Goal: Task Accomplishment & Management: Complete application form

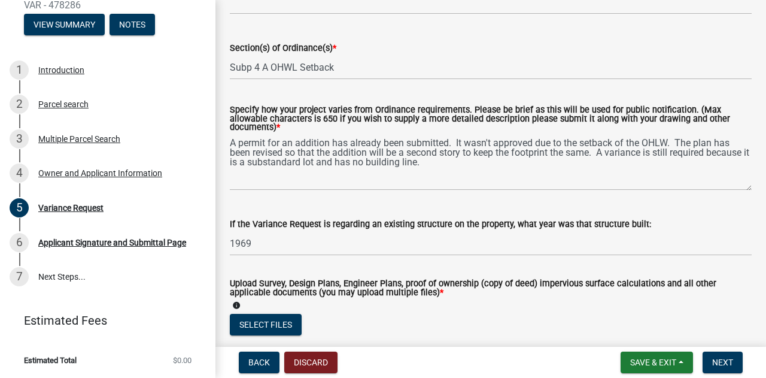
scroll to position [239, 0]
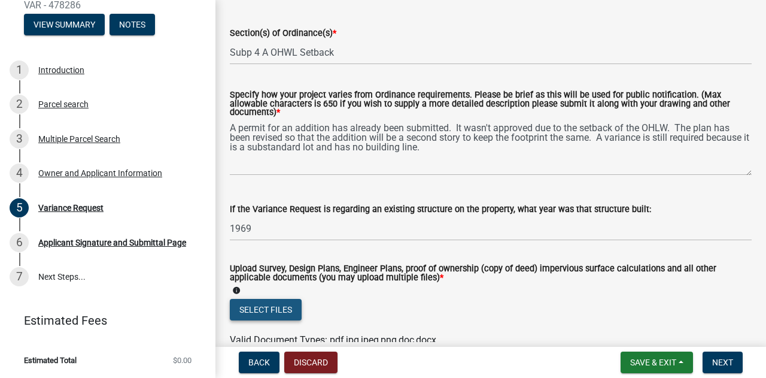
click at [270, 306] on button "Select files" at bounding box center [266, 310] width 72 height 22
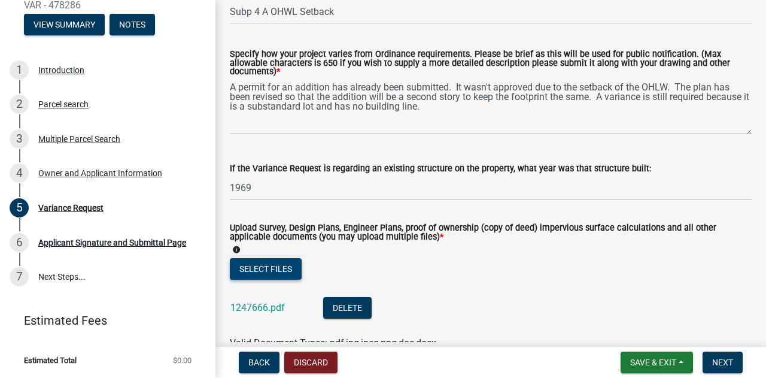
scroll to position [299, 0]
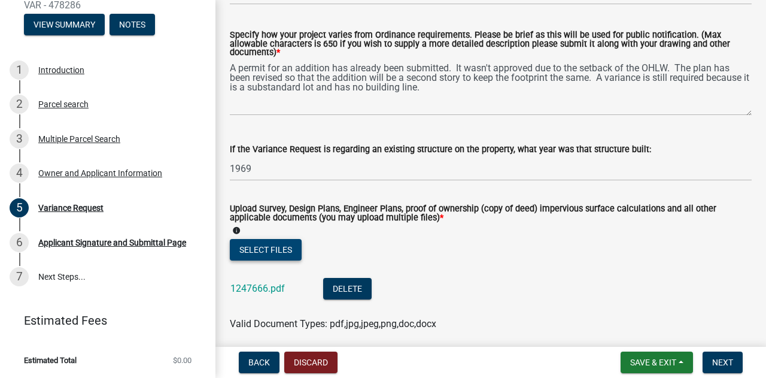
click at [257, 251] on button "Select files" at bounding box center [266, 250] width 72 height 22
click at [246, 254] on button "Select files" at bounding box center [266, 250] width 72 height 22
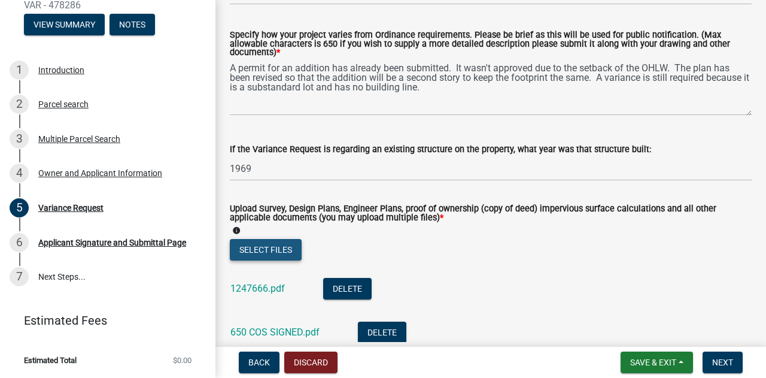
click at [261, 251] on button "Select files" at bounding box center [266, 250] width 72 height 22
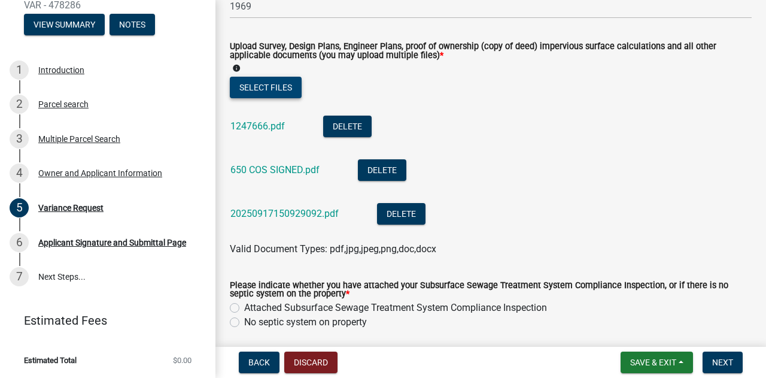
scroll to position [539, 0]
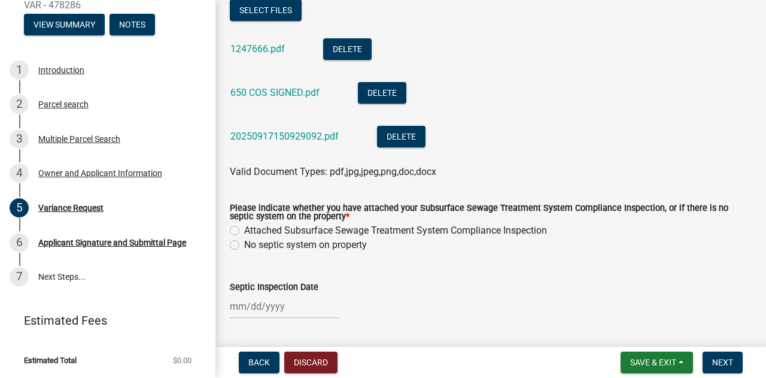
click at [244, 230] on label "Attached Subsurface Sewage Treatment System Compliance Inspection" at bounding box center [395, 230] width 303 height 14
click at [244, 230] on input "Attached Subsurface Sewage Treatment System Compliance Inspection" at bounding box center [248, 227] width 8 height 8
radio input "true"
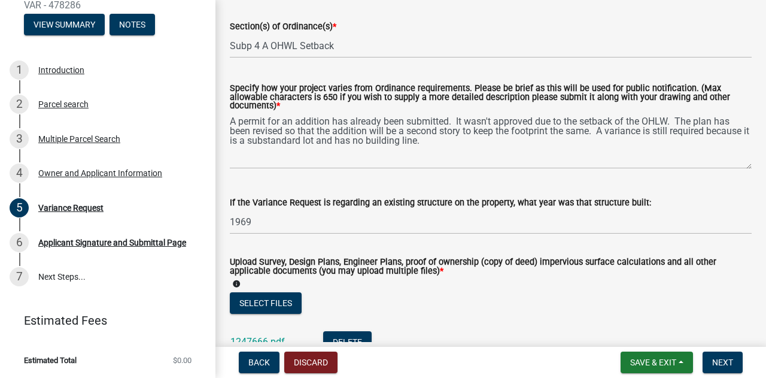
scroll to position [308, 0]
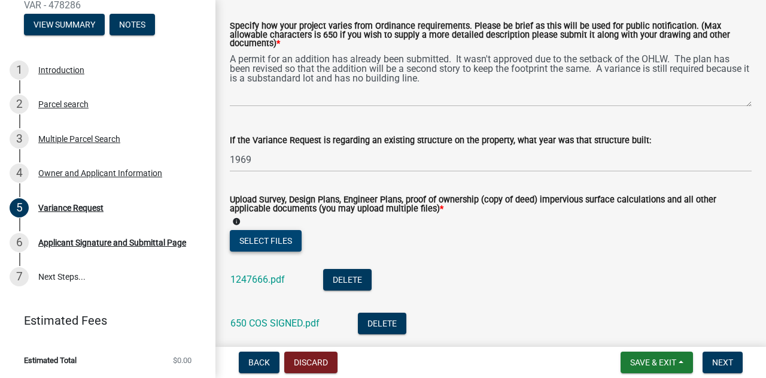
click at [256, 240] on button "Select files" at bounding box center [266, 241] width 72 height 22
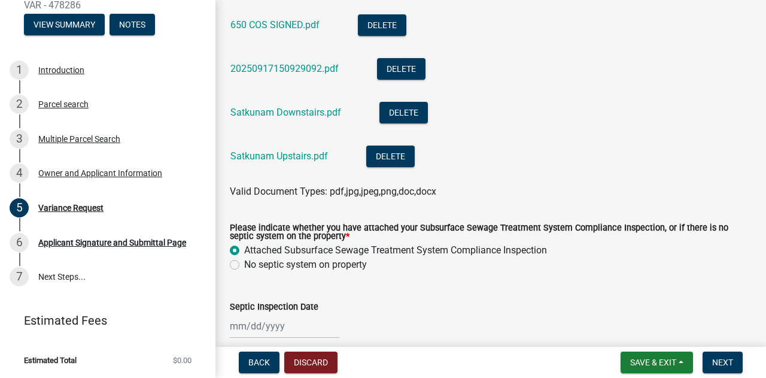
scroll to position [607, 0]
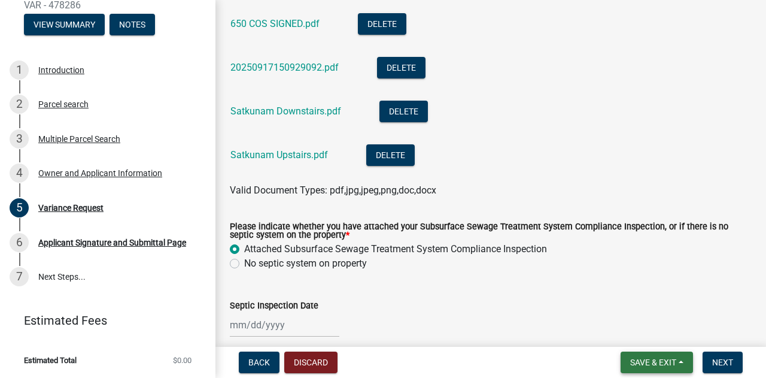
click at [681, 360] on button "Save & Exit" at bounding box center [657, 362] width 72 height 22
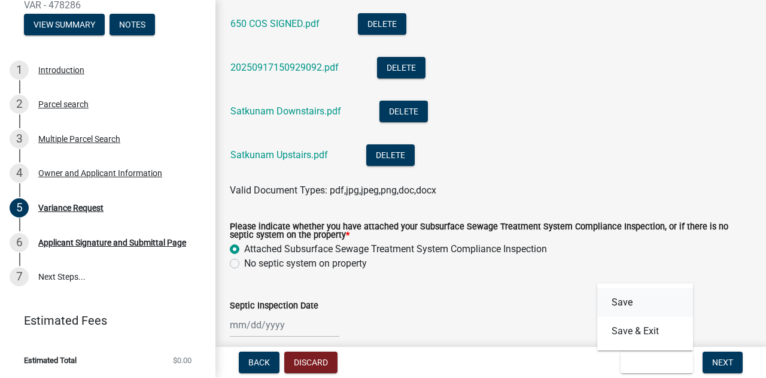
click at [636, 300] on button "Save" at bounding box center [645, 302] width 96 height 29
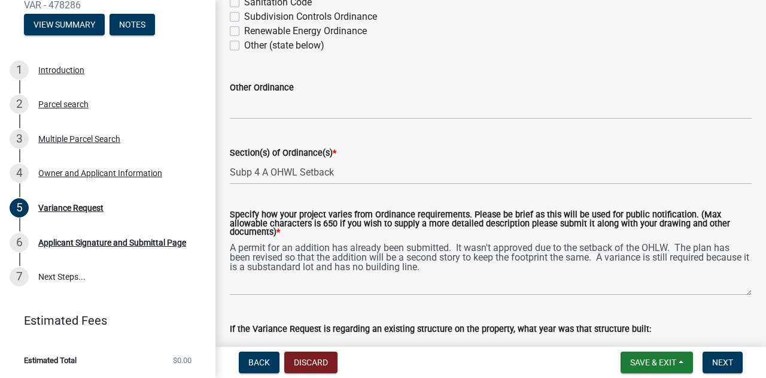
scroll to position [180, 0]
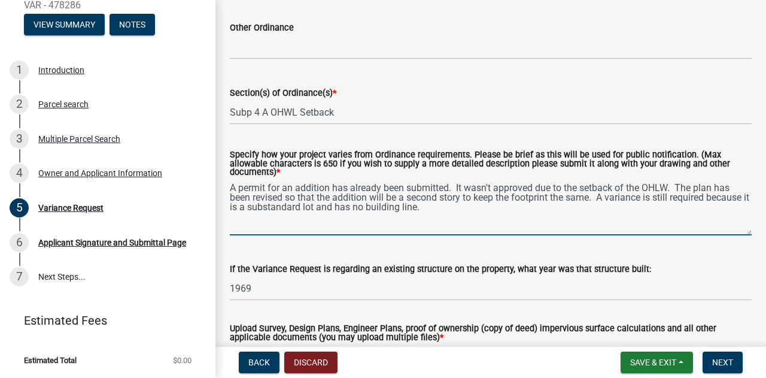
click at [485, 210] on textarea "A permit for an addition has already been submitted. It wasn't approved due to …" at bounding box center [491, 207] width 522 height 56
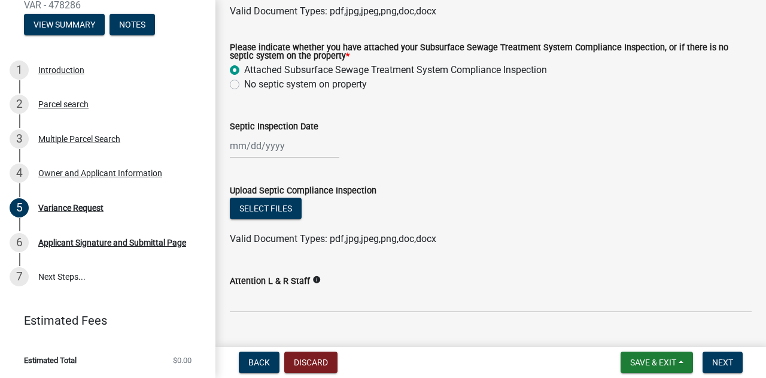
scroll to position [815, 0]
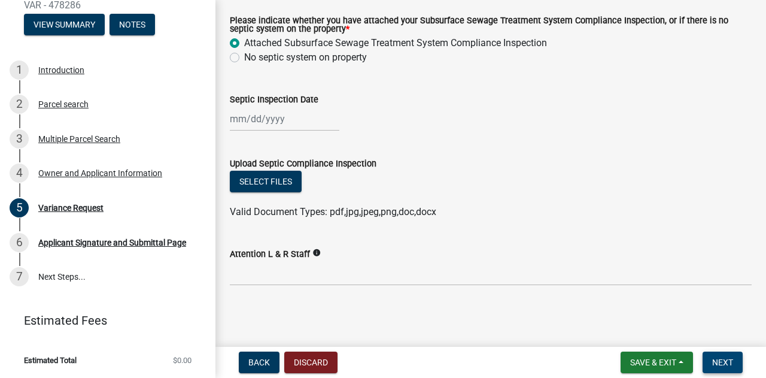
type textarea "A permit for an addition has already been submitted. It wasn't approved due to …"
click at [725, 364] on span "Next" at bounding box center [722, 362] width 21 height 10
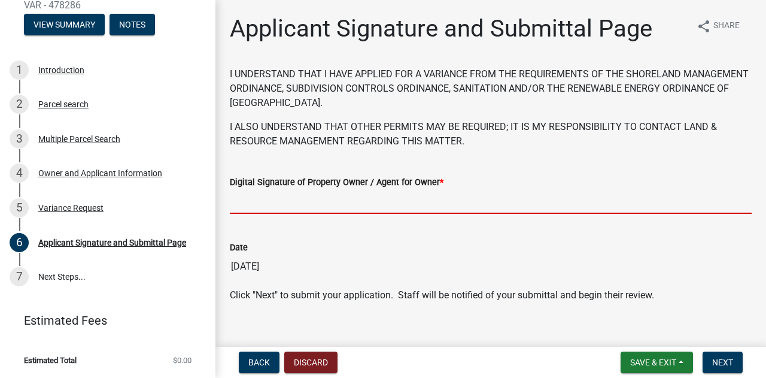
click at [373, 201] on input "Digital Signature of Property Owner / Agent for Owner *" at bounding box center [491, 201] width 522 height 25
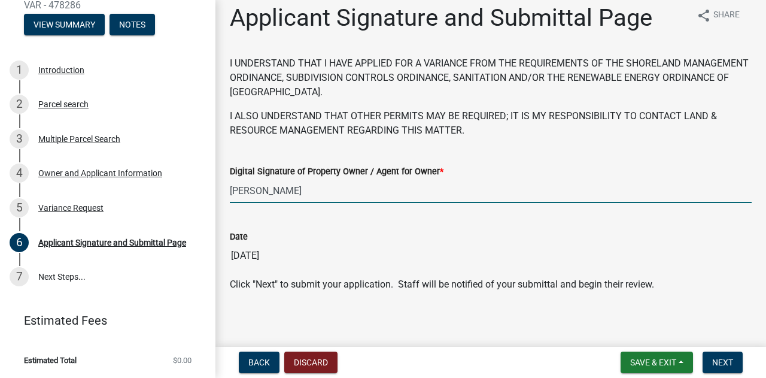
scroll to position [16, 0]
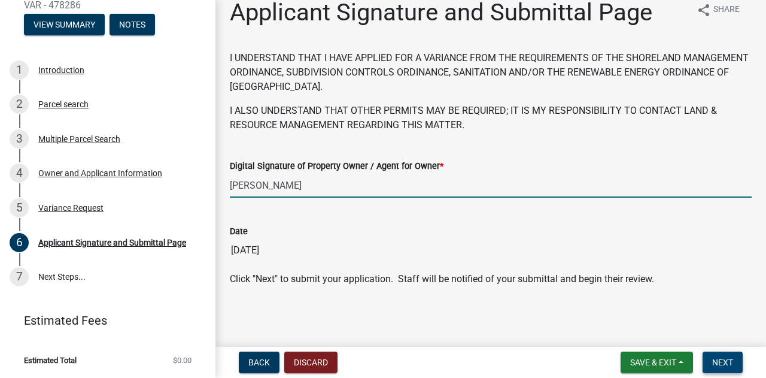
type input "[PERSON_NAME]"
click at [722, 360] on span "Next" at bounding box center [722, 362] width 21 height 10
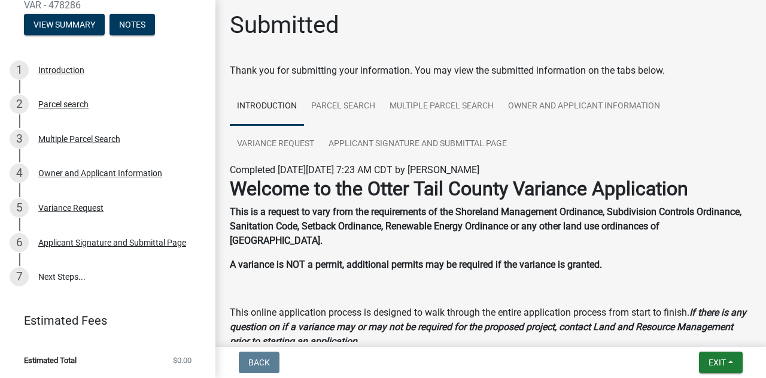
scroll to position [0, 0]
